Goal: Check status: Check status

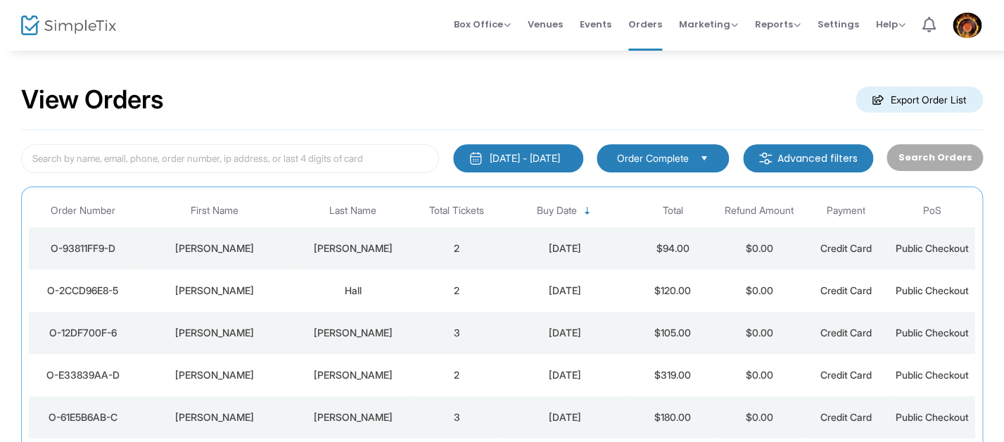
click at [466, 115] on div "View Orders Export Order List" at bounding box center [502, 100] width 962 height 60
click at [556, 101] on div "View Orders Export Order List" at bounding box center [502, 100] width 962 height 60
click at [576, 119] on div "View Orders Export Order List" at bounding box center [502, 100] width 962 height 60
click at [592, 175] on div "1/1/2000 - 8/22/2025 Last 30 Days Today Yesterday This week This Month Last Mon…" at bounding box center [502, 371] width 962 height 482
click at [450, 101] on div "View Orders Export Order List" at bounding box center [502, 100] width 962 height 60
